Goal: Information Seeking & Learning: Learn about a topic

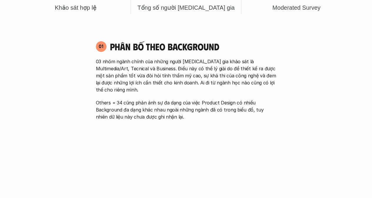
scroll to position [353, 0]
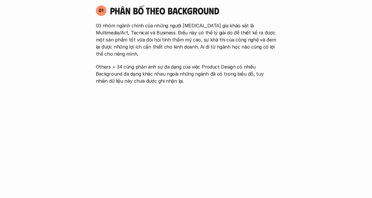
click at [207, 63] on p "Others = 34 cũng phản ánh sự đa dạng của việc Product Design có nhiều Backgroun…" at bounding box center [186, 73] width 181 height 21
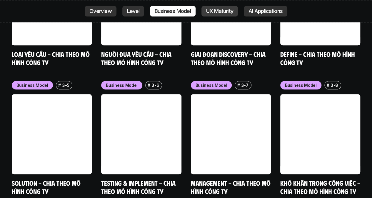
scroll to position [2266, 0]
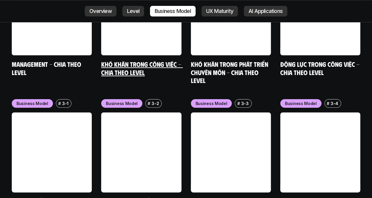
click at [106, 11] on link at bounding box center [141, 15] width 80 height 80
click at [94, 14] on link "Overview" at bounding box center [101, 11] width 32 height 11
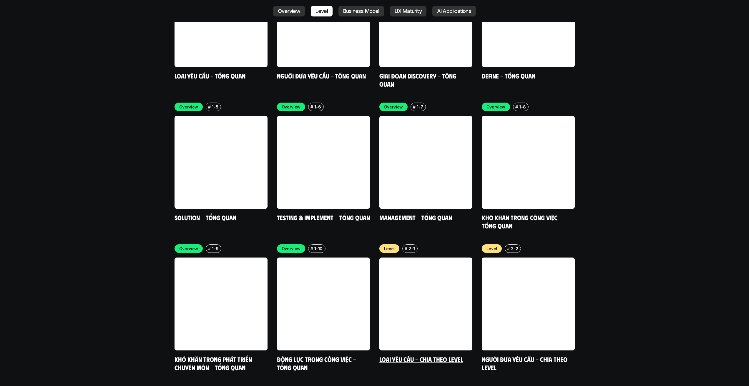
scroll to position [1939, 0]
click at [372, 178] on div "Overview # 1-8 Khó khăn trong công việc - Tổng quan" at bounding box center [528, 166] width 93 height 127
click at [372, 198] on link "Khó khăn trong công việc - Tổng quan" at bounding box center [523, 222] width 82 height 16
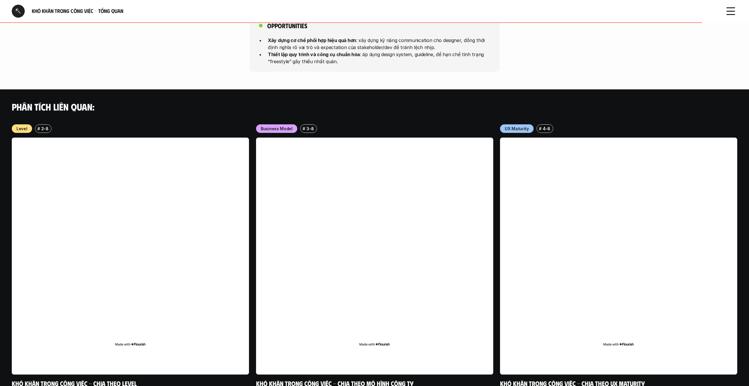
scroll to position [551, 0]
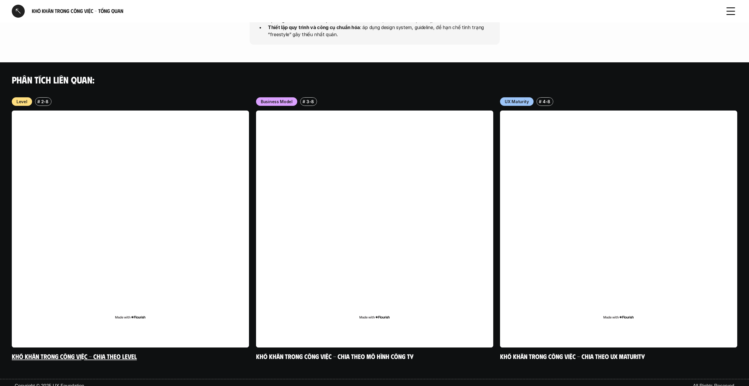
click at [132, 170] on link at bounding box center [130, 229] width 237 height 237
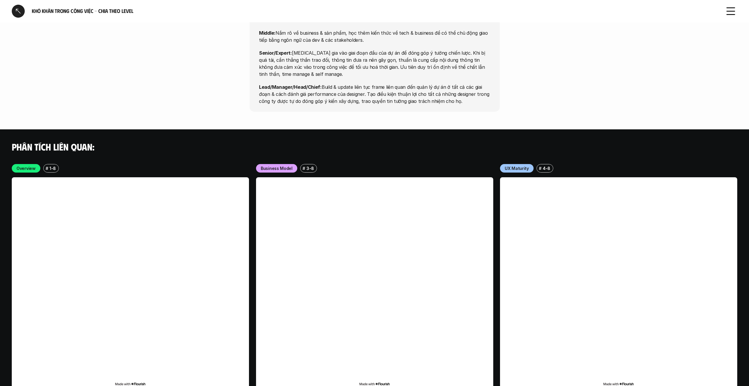
scroll to position [2222, 0]
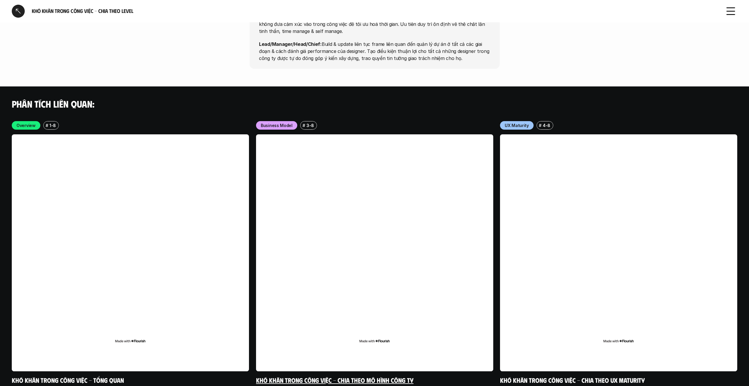
click at [330, 198] on link at bounding box center [374, 252] width 237 height 237
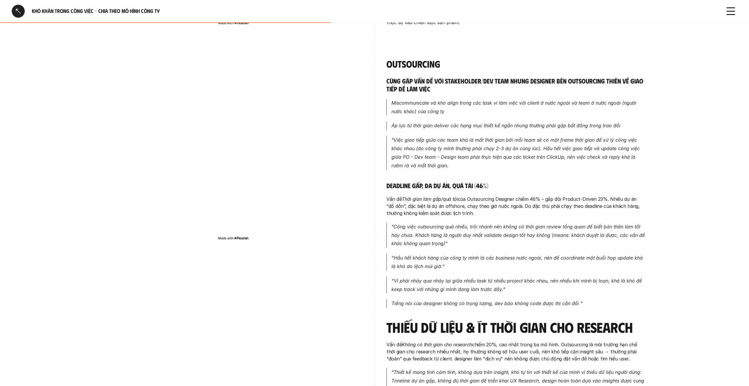
scroll to position [706, 0]
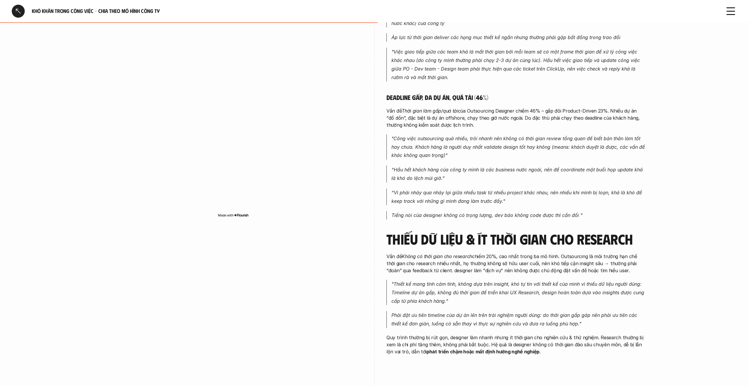
click at [372, 198] on em "Phải đặt ưu tiên timeline của dự án lên trên trải nghiệm người dùng: do thời gi…" at bounding box center [514, 320] width 247 height 14
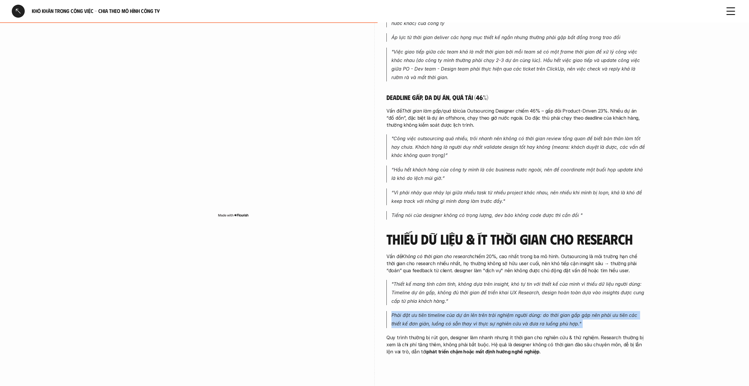
click at [372, 198] on em "Phải đặt ưu tiên timeline của dự án lên trên trải nghiệm người dùng: do thời gi…" at bounding box center [514, 320] width 247 height 14
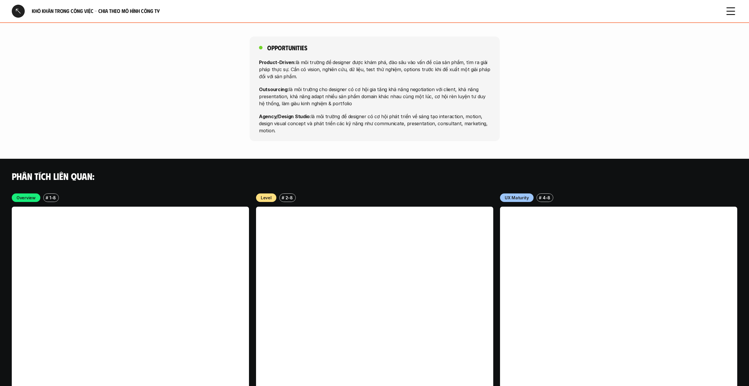
scroll to position [1433, 0]
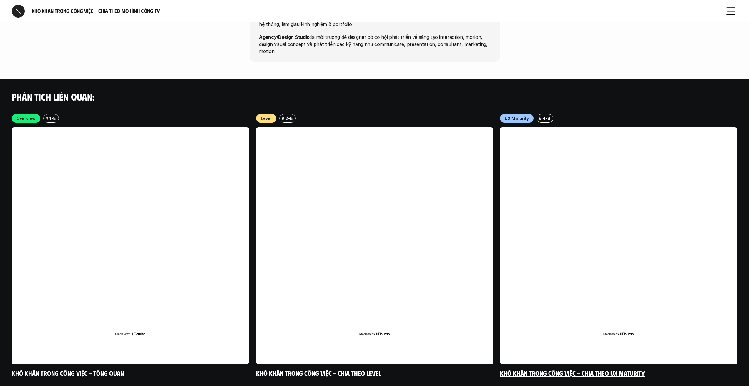
click at [372, 198] on link at bounding box center [618, 245] width 237 height 237
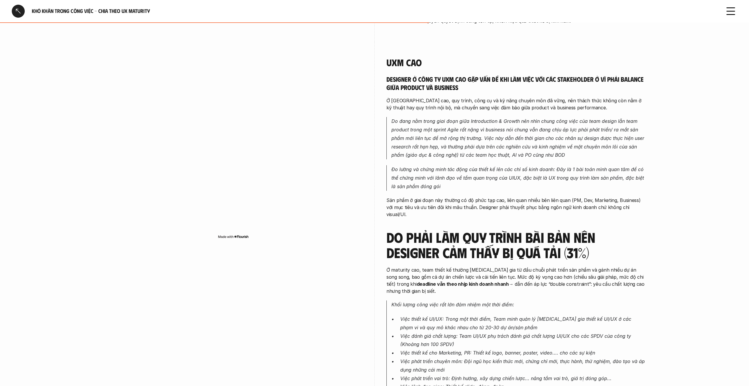
scroll to position [765, 0]
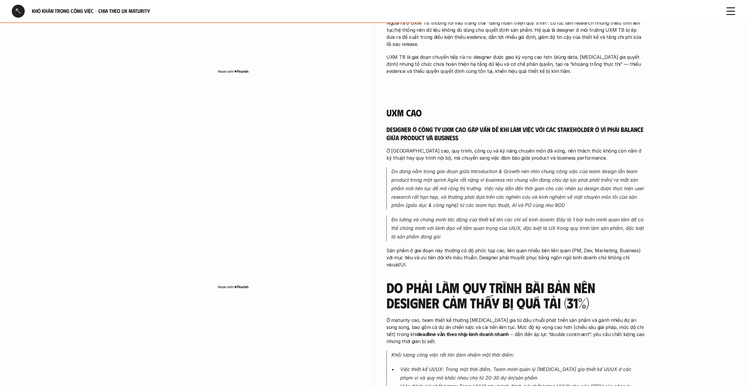
click at [18, 11] on div at bounding box center [18, 11] width 13 height 13
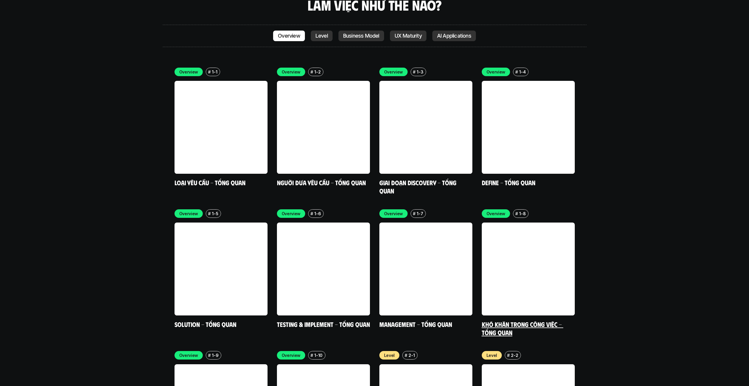
scroll to position [1921, 0]
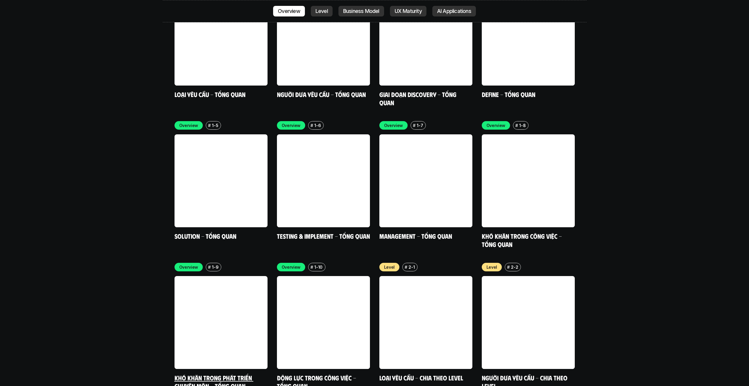
click at [215, 198] on div "Overview # 1-9 Khó khăn trong phát triển chuyên môn - Tổng quan" at bounding box center [221, 326] width 93 height 127
click at [215, 198] on link "Khó khăn trong phát triển chuyên môn - Tổng quan" at bounding box center [214, 382] width 79 height 16
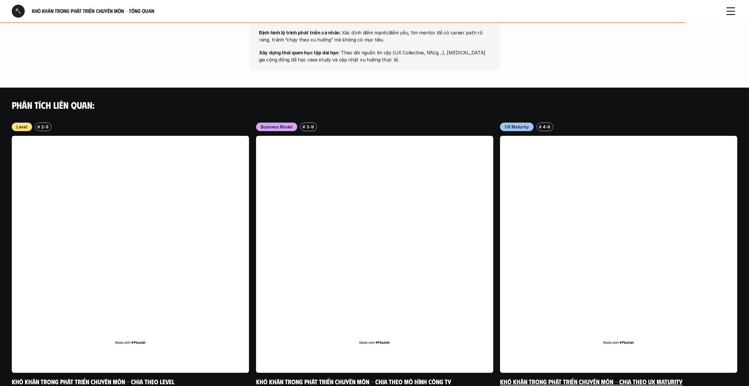
scroll to position [525, 0]
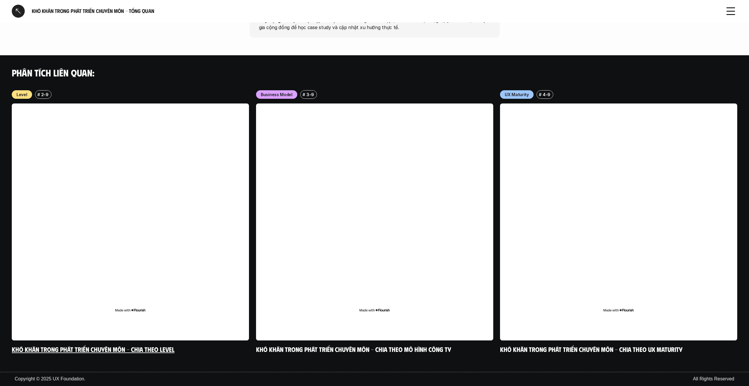
click at [164, 198] on link at bounding box center [130, 222] width 237 height 237
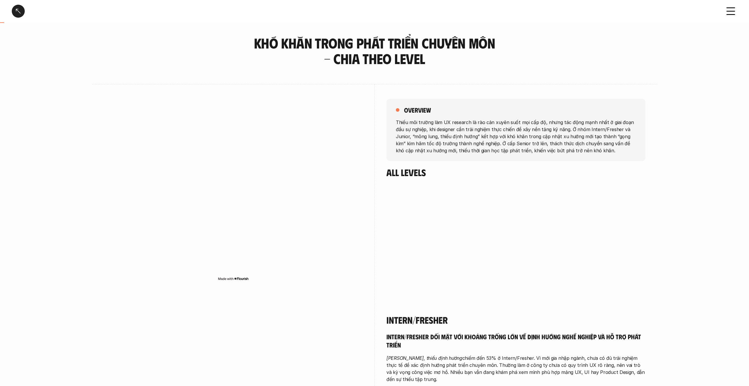
click at [372, 198] on div "overview Thiếu môi trường làm UX research là rào cản xuyên suốt mọi cấp độ, như…" at bounding box center [375, 192] width 542 height 216
click at [372, 198] on div "overview Thiếu môi trường làm UX research là rào cản xuyên suốt mọi cấp độ, như…" at bounding box center [515, 143] width 259 height 119
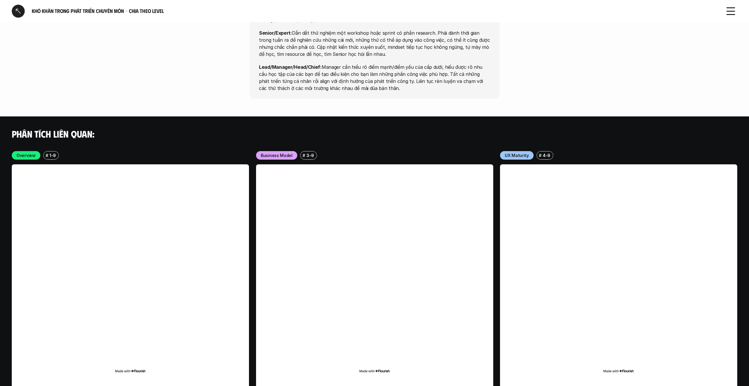
scroll to position [1875, 0]
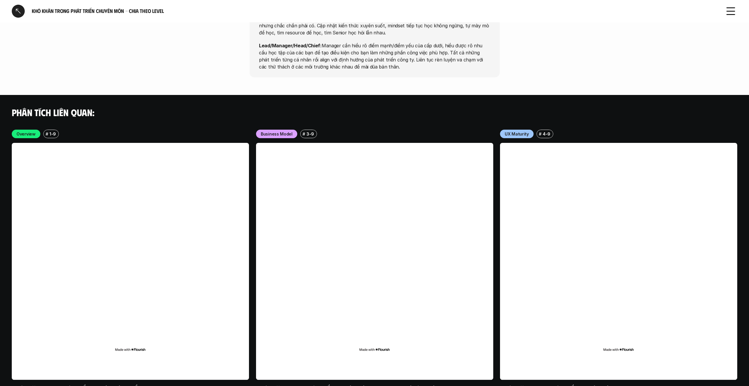
click at [372, 198] on link at bounding box center [374, 261] width 237 height 237
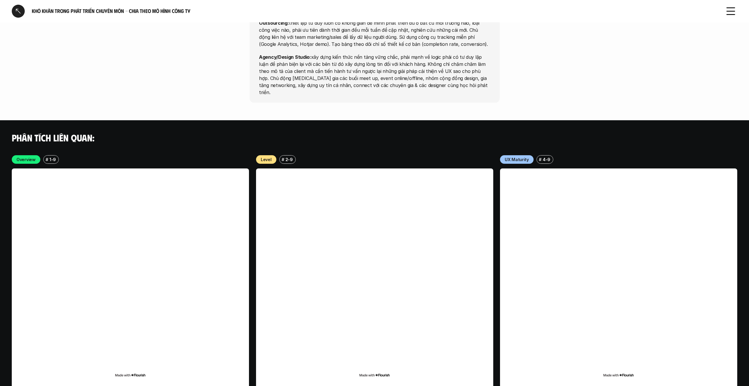
scroll to position [1308, 0]
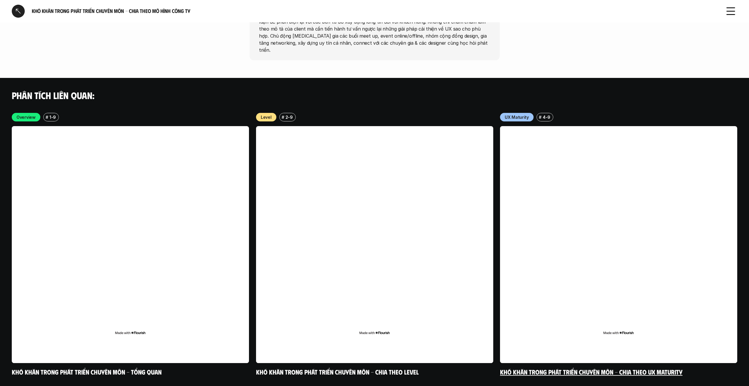
click at [372, 198] on link at bounding box center [618, 244] width 237 height 237
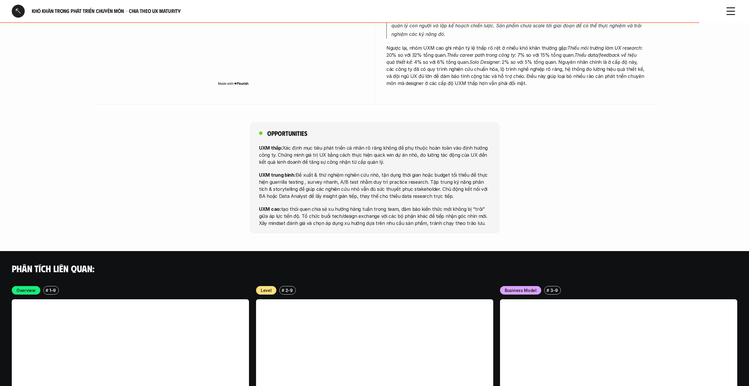
scroll to position [1148, 0]
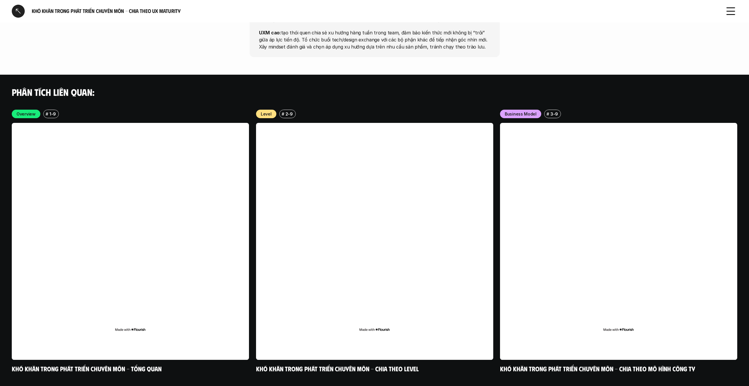
click at [26, 15] on div "Khó khăn trong phát triển chuyên môn - Chia theo UX Maturity" at bounding box center [364, 11] width 705 height 13
click at [21, 15] on div at bounding box center [18, 11] width 13 height 13
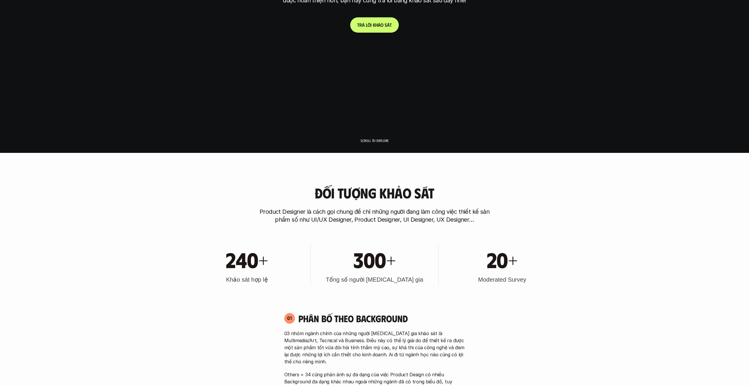
scroll to position [177, 0]
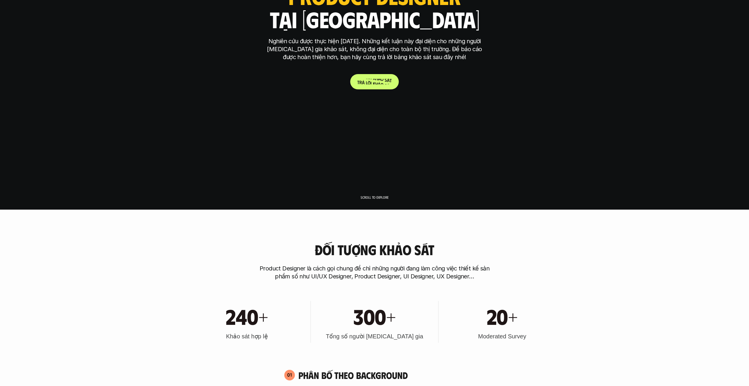
click at [372, 82] on p "T r ả l ờ i k h ả o s á t" at bounding box center [374, 82] width 34 height 6
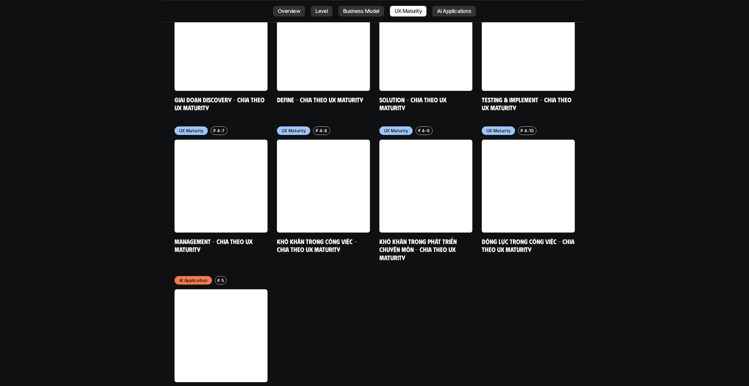
scroll to position [3149, 0]
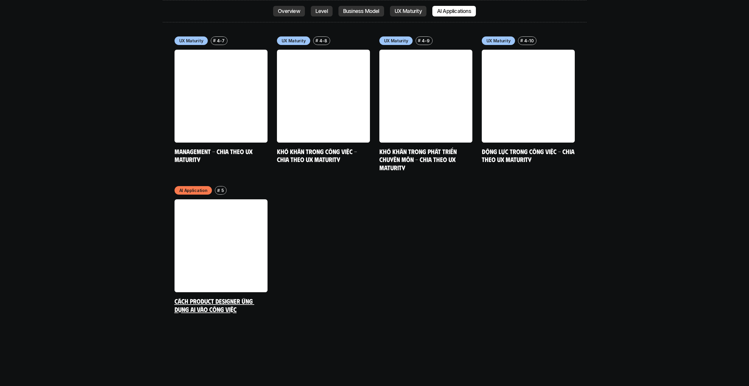
click at [221, 198] on link at bounding box center [221, 246] width 93 height 93
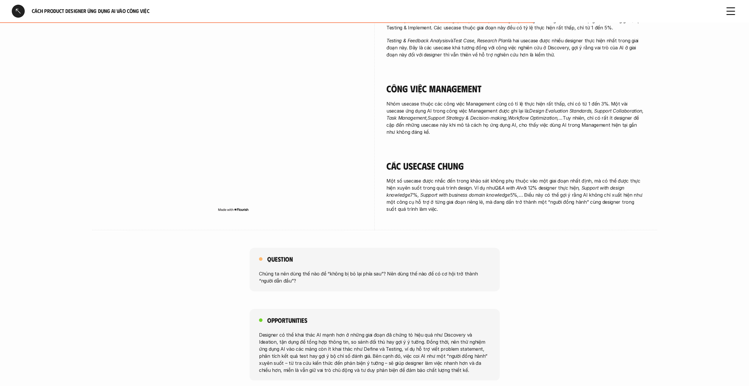
scroll to position [901, 0]
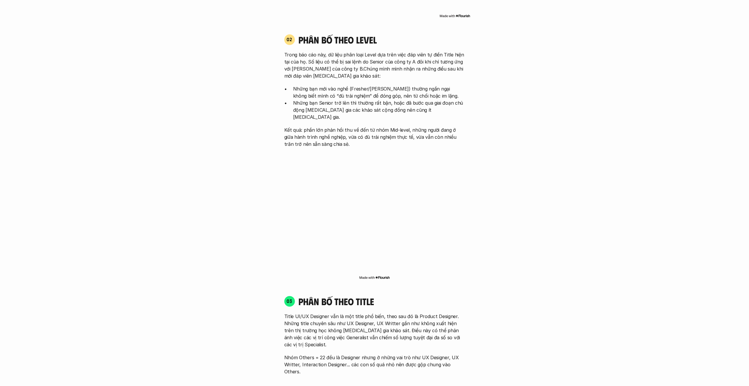
scroll to position [852, 0]
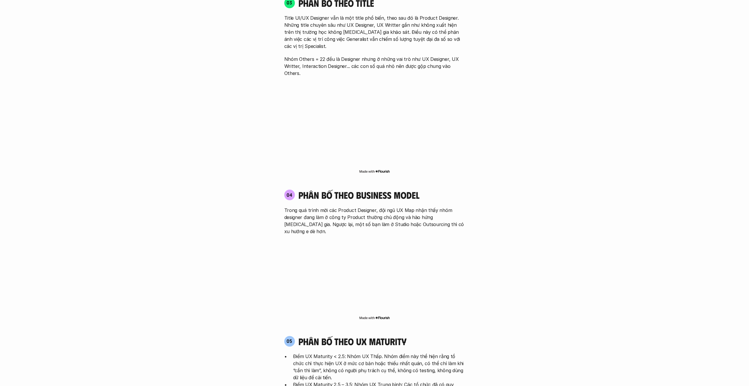
scroll to position [1033, 0]
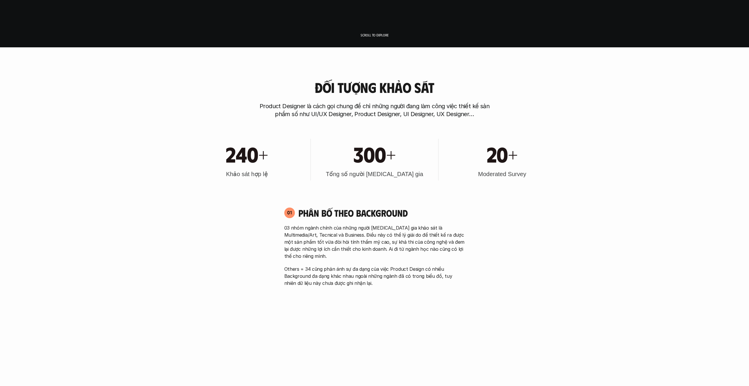
drag, startPoint x: 0, startPoint y: 0, endPoint x: 180, endPoint y: 239, distance: 298.8
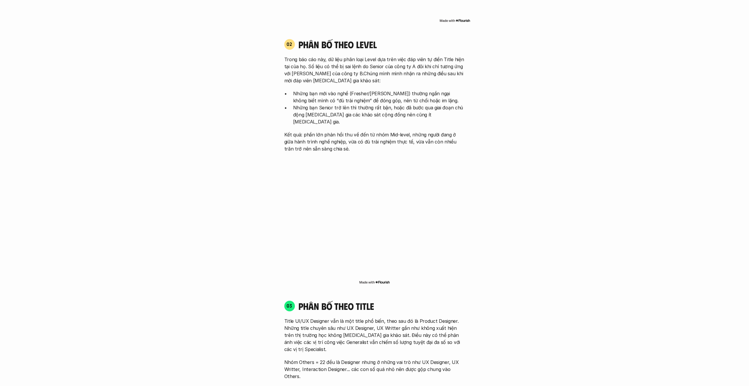
scroll to position [730, 0]
click at [180, 239] on div "Đối tượng khảo sát Product Designer là cách gọi chung để chỉ những người đang l…" at bounding box center [375, 280] width 702 height 1213
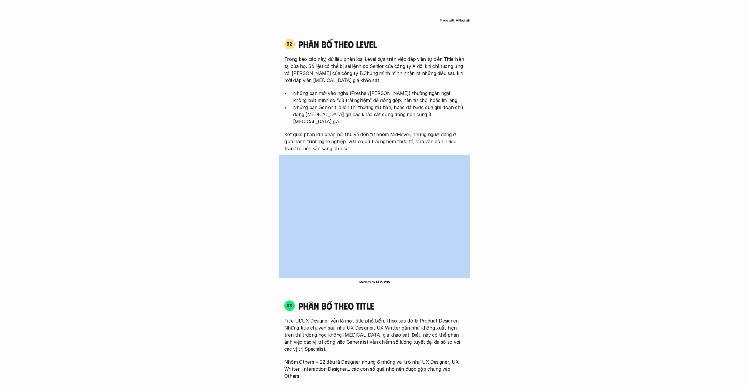
click at [180, 239] on div "Đối tượng khảo sát Product Designer là cách gọi chung để chỉ những người đang l…" at bounding box center [375, 280] width 702 height 1213
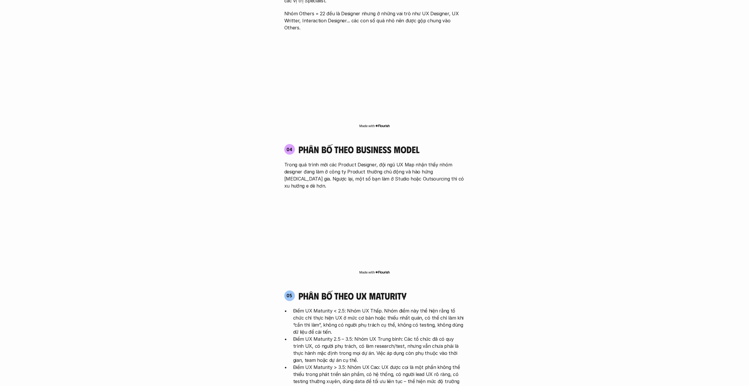
scroll to position [990, 0]
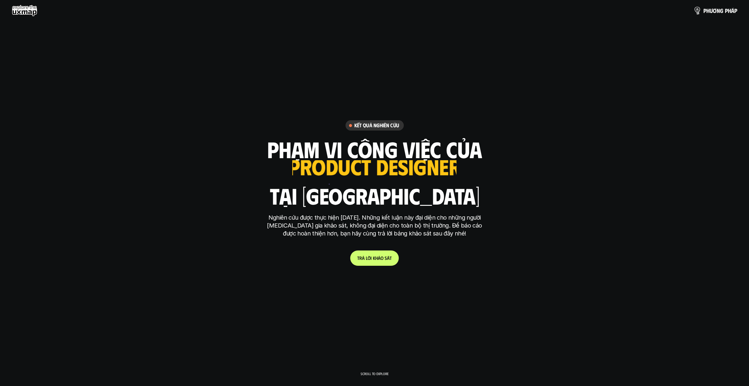
click at [708, 16] on link "p h ư ơ n g p h á p" at bounding box center [715, 11] width 43 height 12
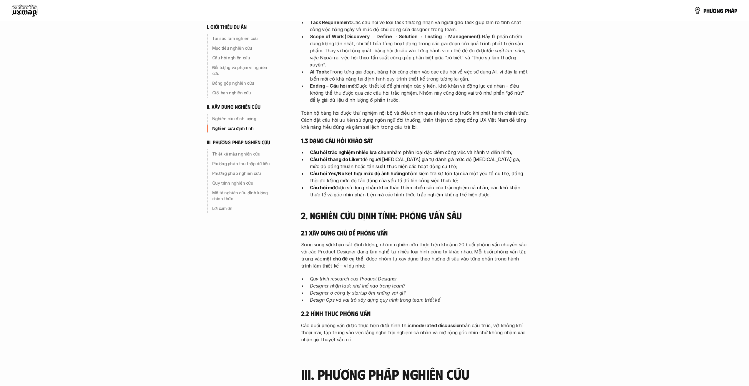
scroll to position [979, 0]
click at [602, 145] on div "i. giới thiệu dự án Tại sao làm nghiên cứu Mục tiêu nghiên cứu Câu hỏi nghiên c…" at bounding box center [374, 136] width 749 height 2230
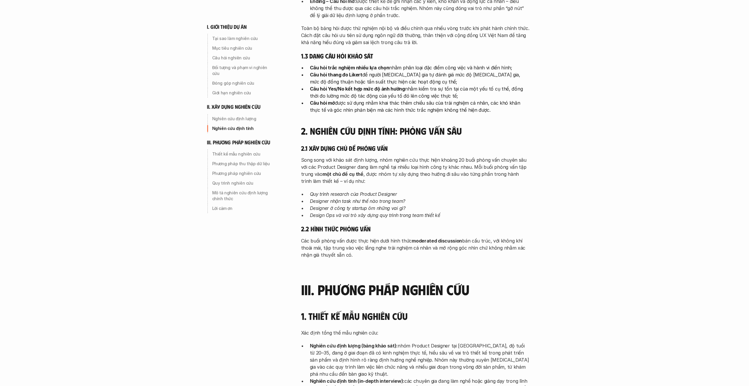
scroll to position [1093, 0]
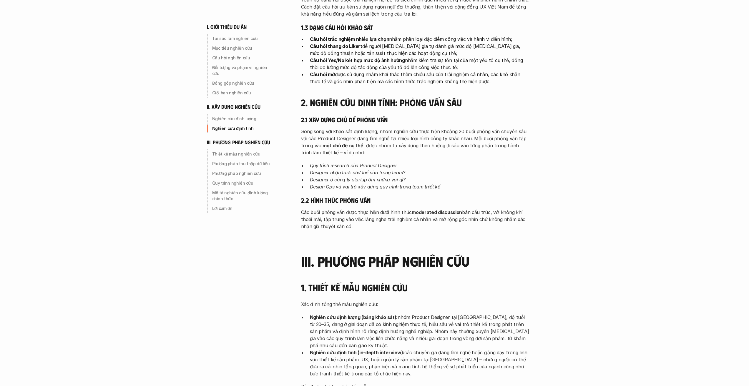
drag, startPoint x: 602, startPoint y: 145, endPoint x: 583, endPoint y: 178, distance: 38.3
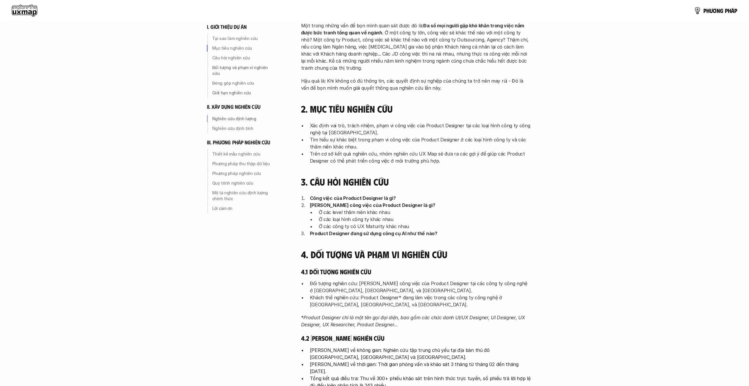
scroll to position [0, 0]
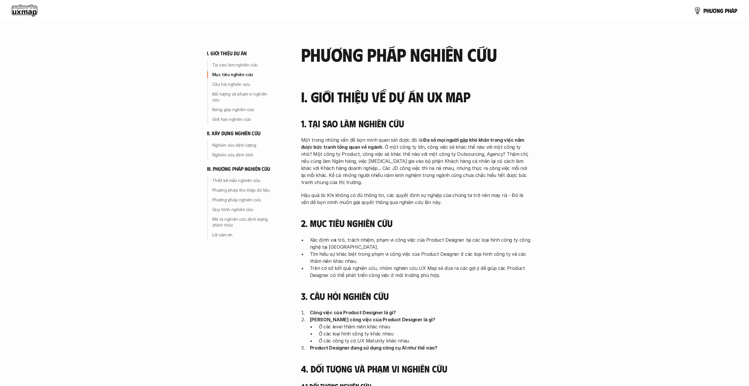
click at [30, 6] on use at bounding box center [25, 11] width 26 height 12
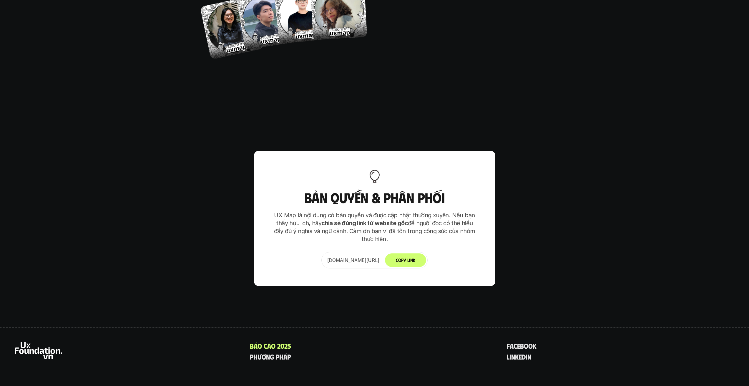
scroll to position [3673, 0]
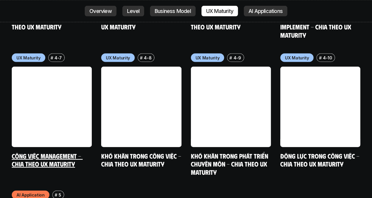
scroll to position [2764, 0]
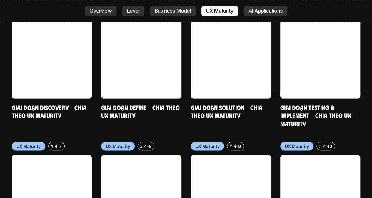
click at [69, 155] on link at bounding box center [52, 195] width 80 height 80
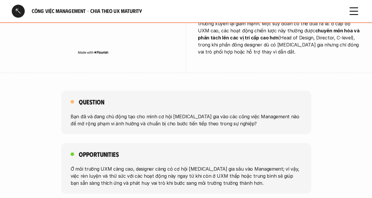
scroll to position [1059, 0]
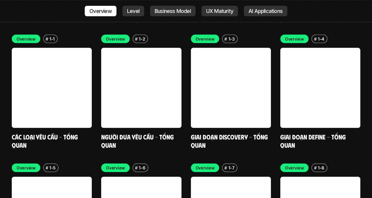
scroll to position [1673, 0]
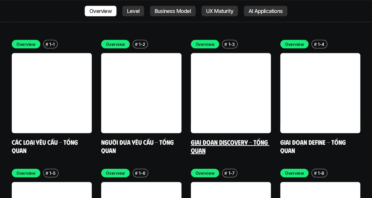
click at [253, 80] on link at bounding box center [231, 93] width 80 height 80
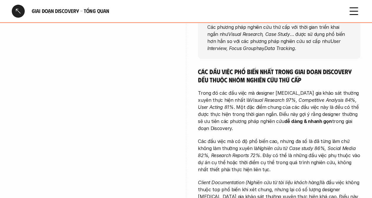
scroll to position [88, 0]
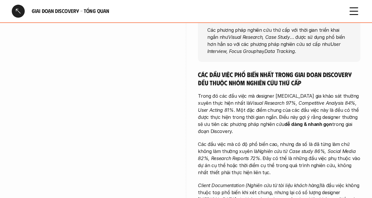
click at [21, 7] on div at bounding box center [18, 11] width 13 height 13
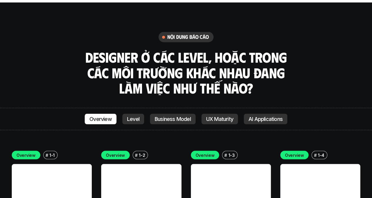
scroll to position [1616, 0]
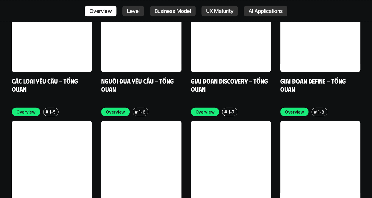
click at [241, 121] on link at bounding box center [231, 161] width 80 height 80
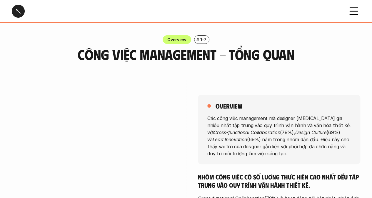
scroll to position [118, 0]
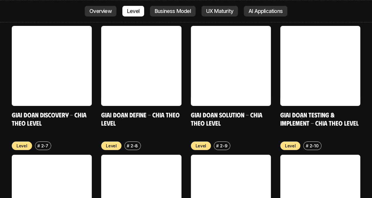
scroll to position [2028, 0]
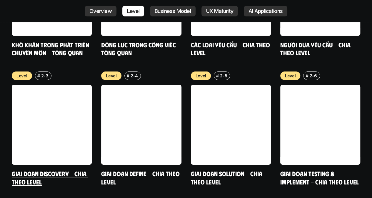
click at [71, 108] on link at bounding box center [52, 125] width 80 height 80
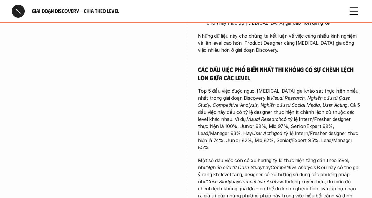
scroll to position [265, 0]
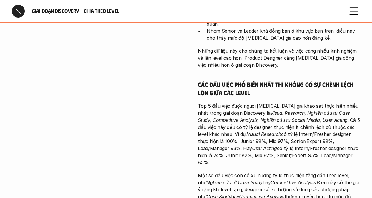
click at [17, 13] on div at bounding box center [18, 11] width 13 height 13
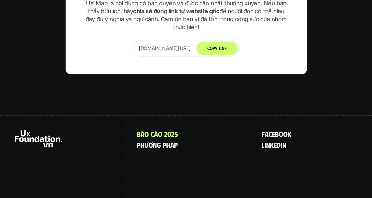
scroll to position [3520, 0]
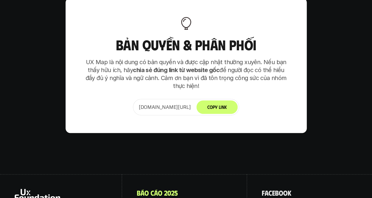
click at [234, 100] on button "Copy Link" at bounding box center [217, 107] width 41 height 14
